Goal: Transaction & Acquisition: Book appointment/travel/reservation

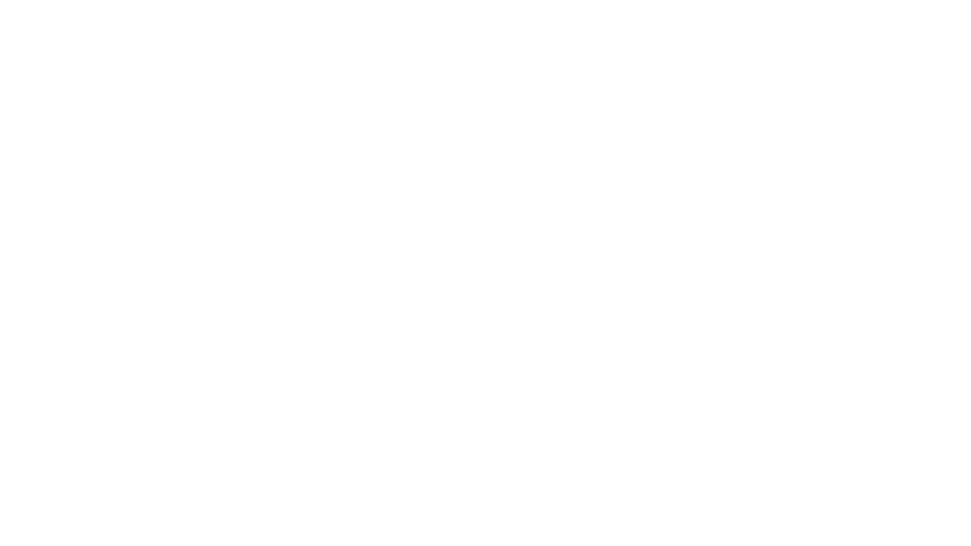
select select "**"
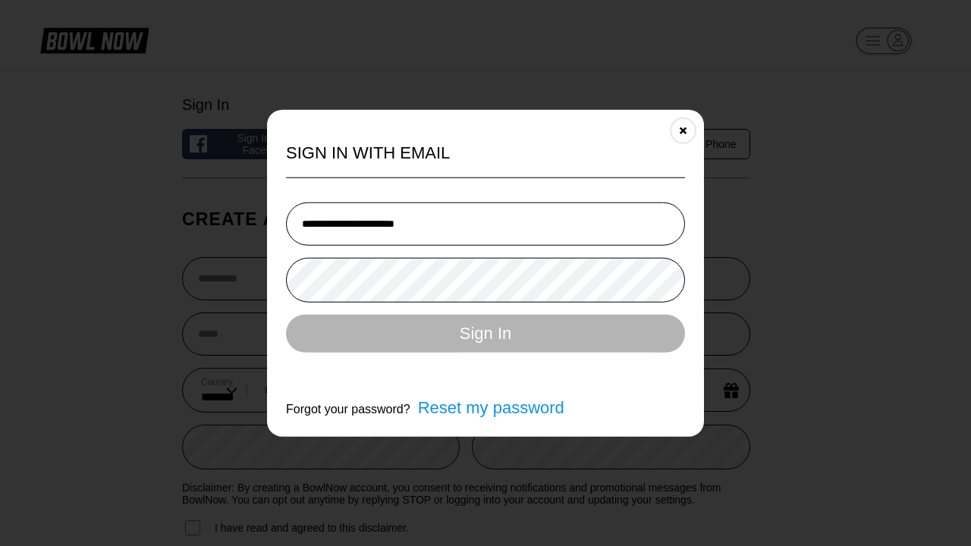
type input "**********"
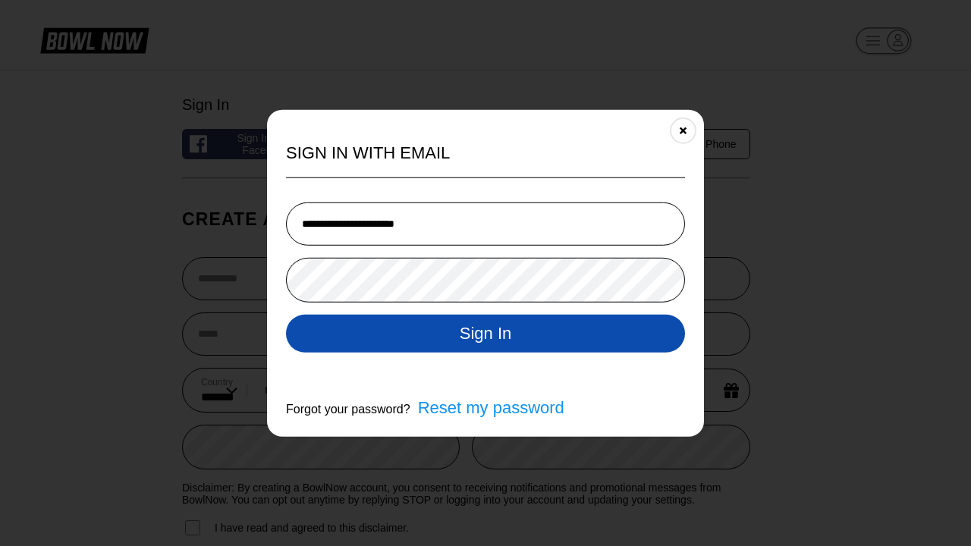
click at [485, 335] on button "Sign In" at bounding box center [485, 333] width 399 height 38
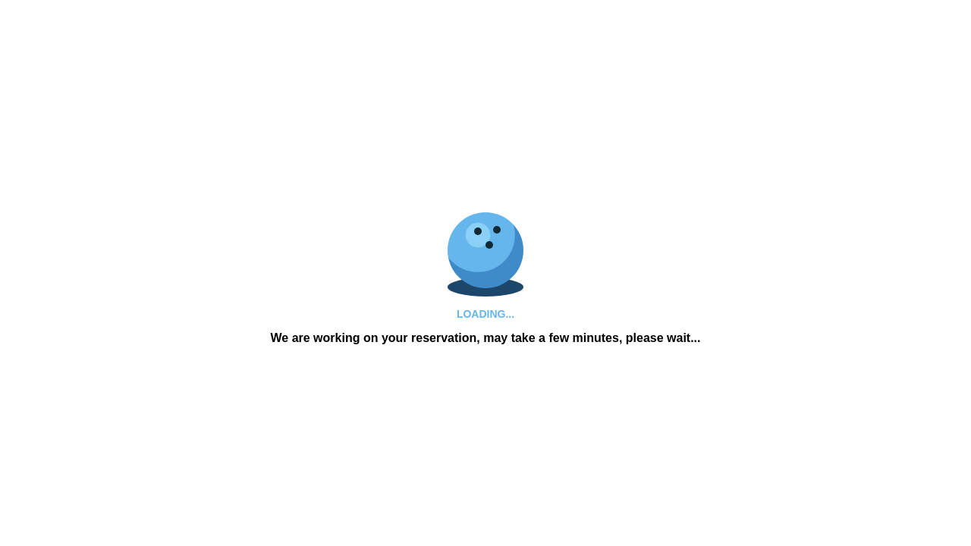
scroll to position [726, 0]
